Goal: Transaction & Acquisition: Purchase product/service

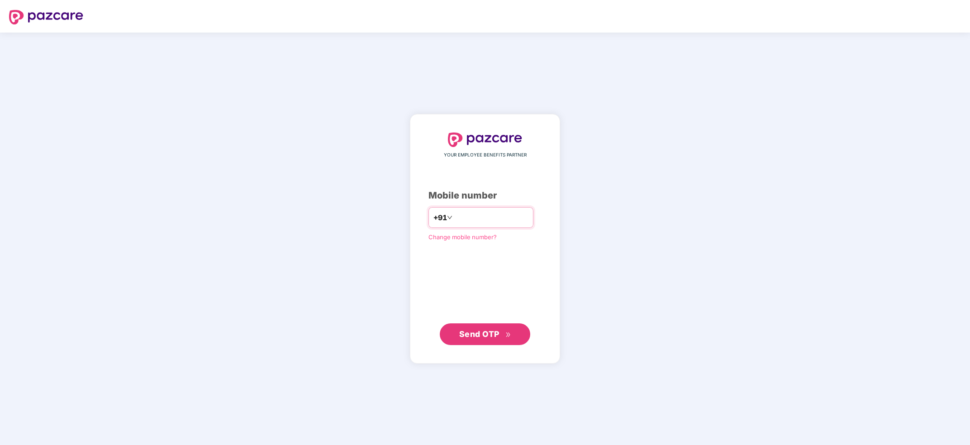
click at [491, 224] on input "number" at bounding box center [491, 217] width 74 height 14
type input "**********"
click at [492, 335] on span "Send OTP" at bounding box center [479, 334] width 40 height 10
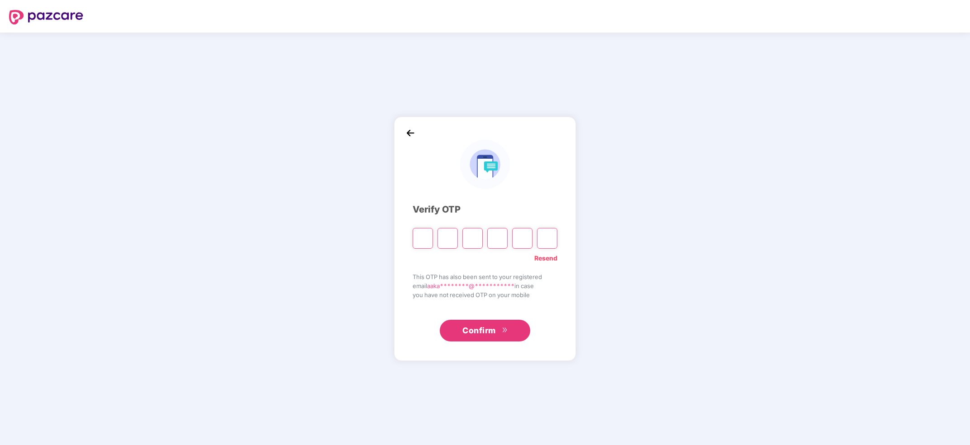
type input "*"
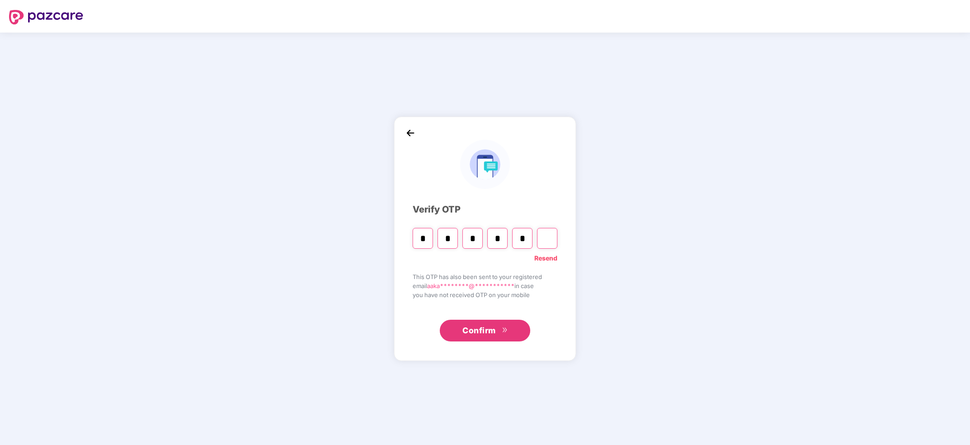
type input "*"
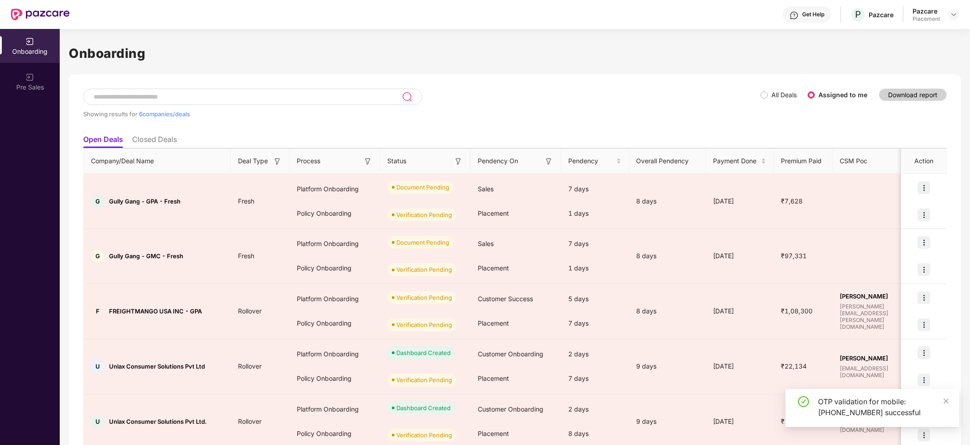
click at [518, 70] on div "Onboarding Showing results for 6 companies/deals All Deals Assigned to me Downl…" at bounding box center [515, 290] width 893 height 495
click at [939, 14] on div "Pazcare" at bounding box center [927, 11] width 28 height 9
click at [954, 15] on img at bounding box center [953, 14] width 7 height 7
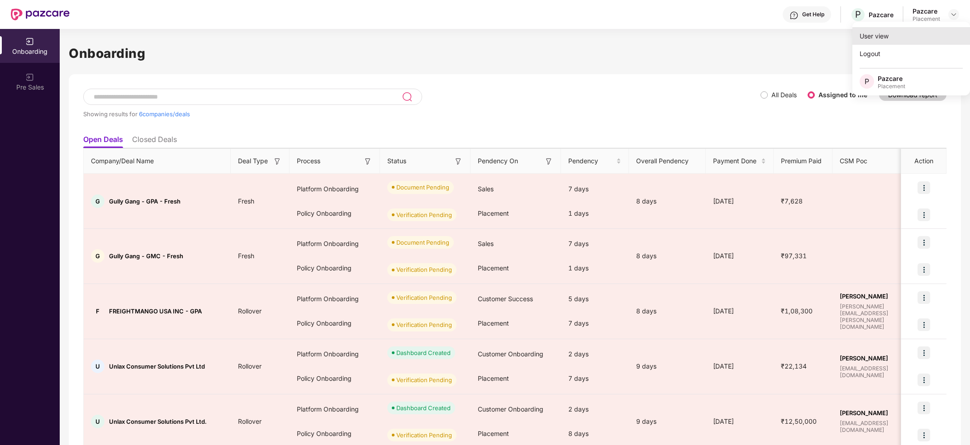
click at [902, 39] on div "User view" at bounding box center [912, 36] width 118 height 18
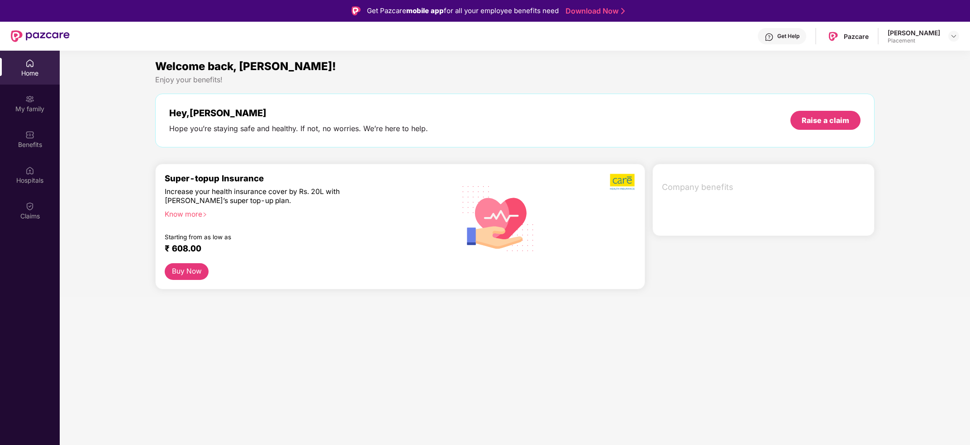
click at [179, 272] on button "Buy Now" at bounding box center [187, 271] width 44 height 17
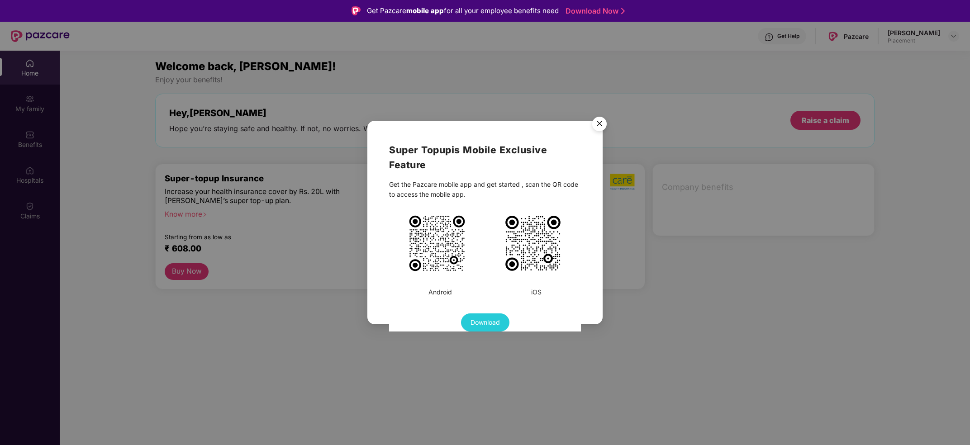
click at [489, 315] on button "Download" at bounding box center [485, 323] width 48 height 18
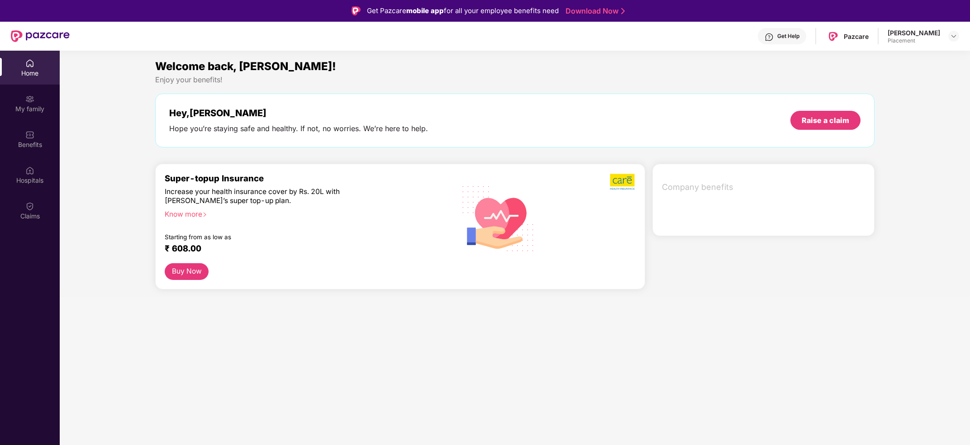
click at [183, 270] on button "Buy Now" at bounding box center [187, 271] width 44 height 17
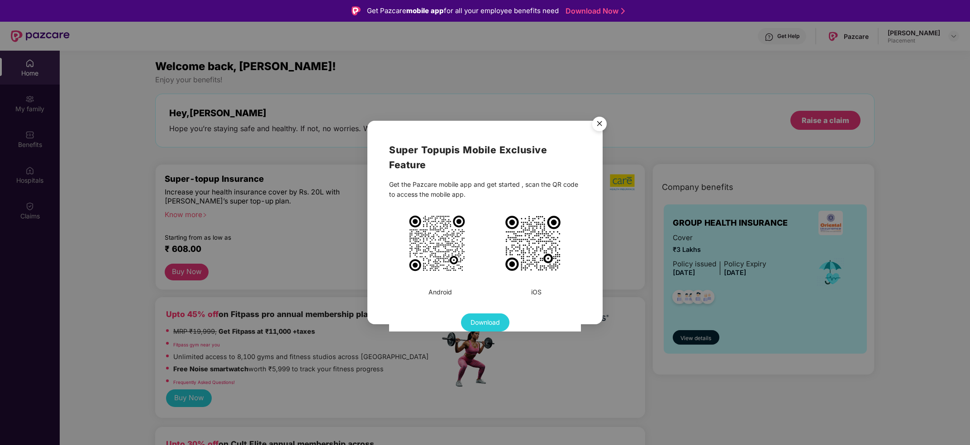
click at [601, 118] on img "Close" at bounding box center [599, 125] width 25 height 25
